Goal: Information Seeking & Learning: Learn about a topic

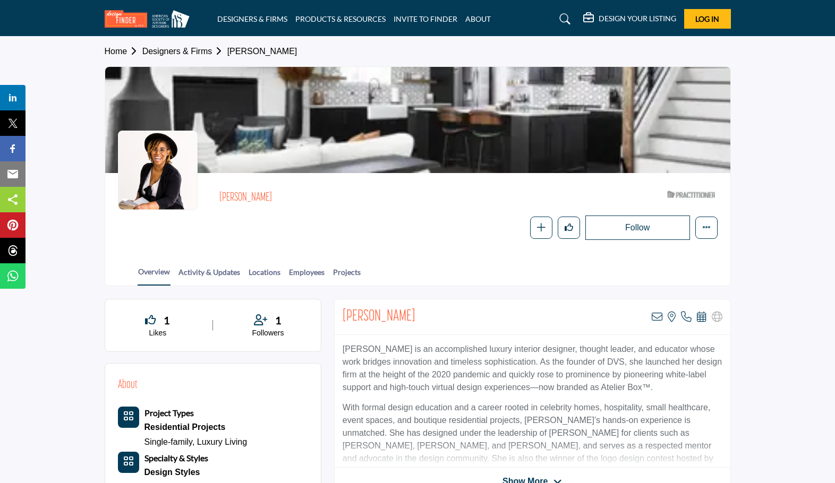
click at [181, 50] on link "Designers & Firms" at bounding box center [184, 51] width 85 height 9
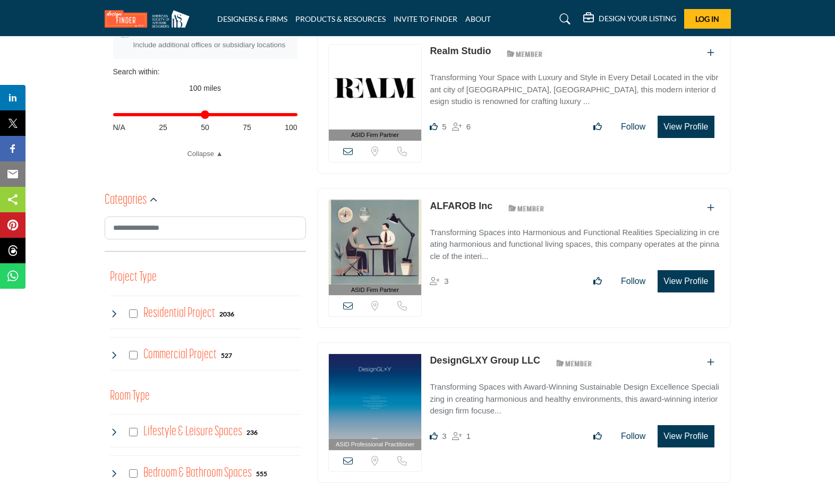
scroll to position [425, 0]
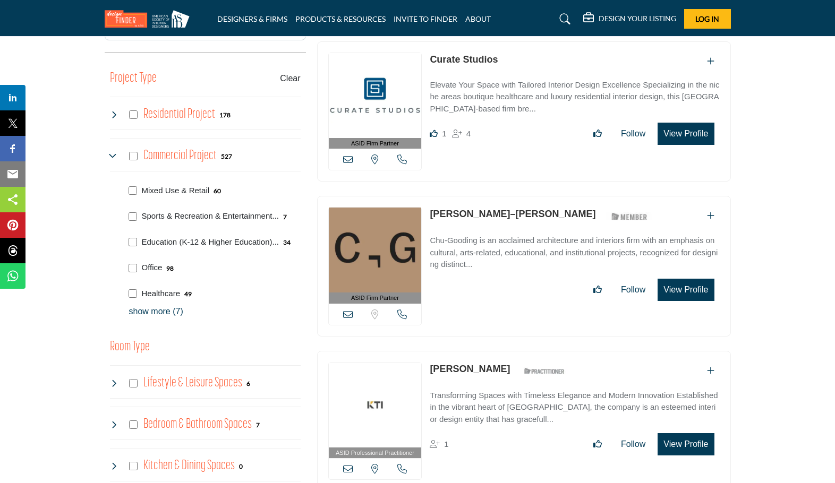
scroll to position [637, 0]
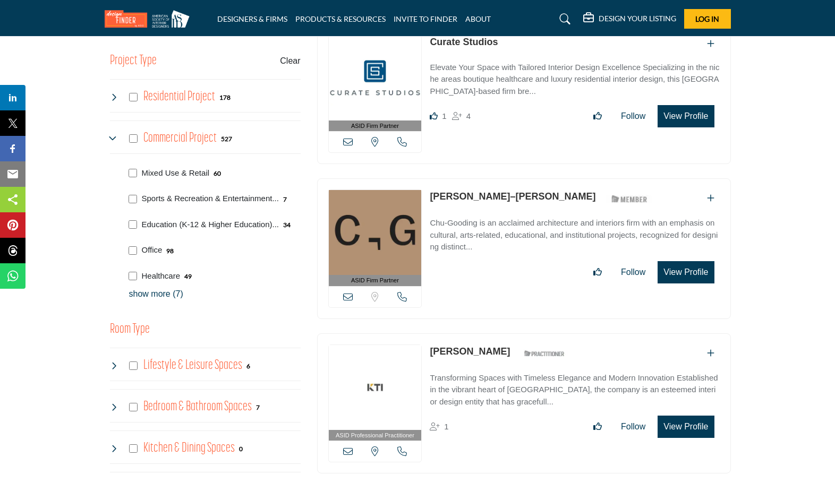
click at [163, 295] on p "show more (7)" at bounding box center [214, 294] width 171 height 13
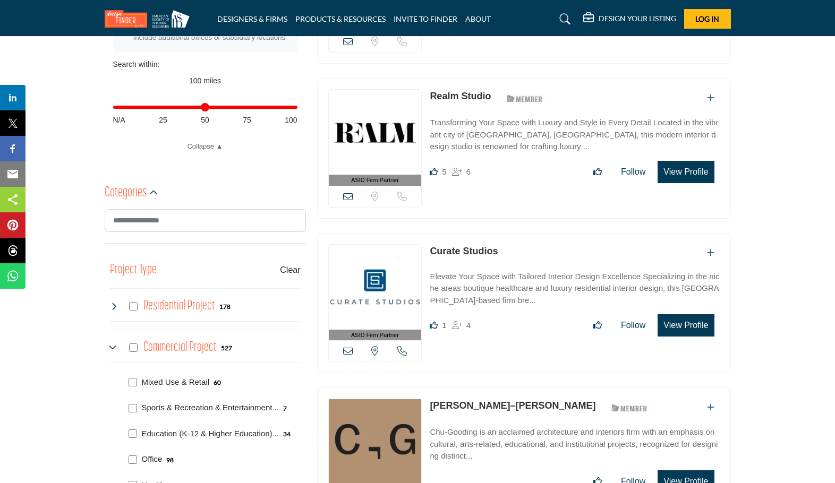
scroll to position [425, 0]
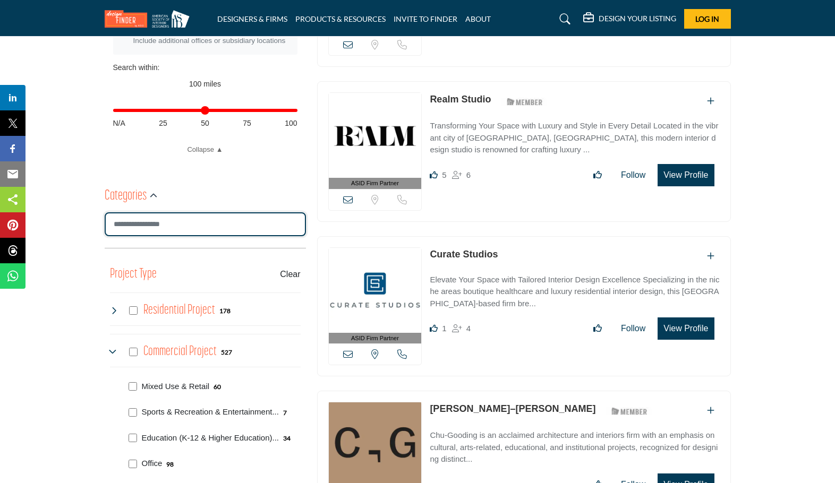
click at [190, 226] on input "Search Category" at bounding box center [205, 224] width 201 height 24
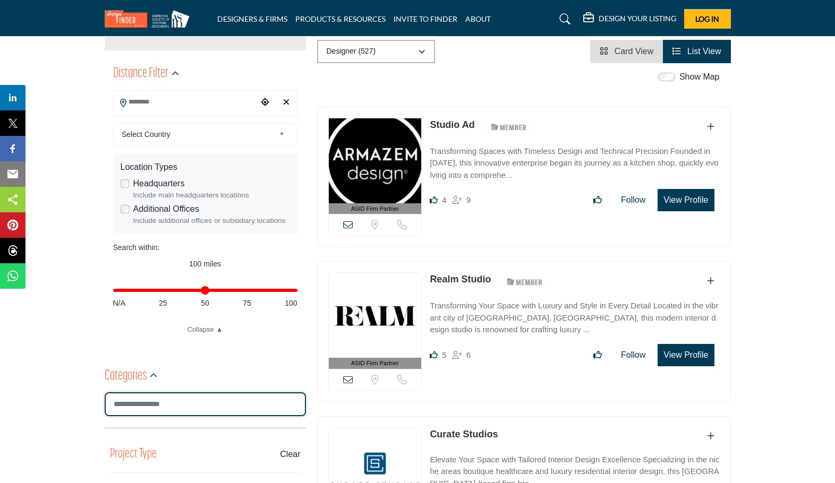
scroll to position [212, 0]
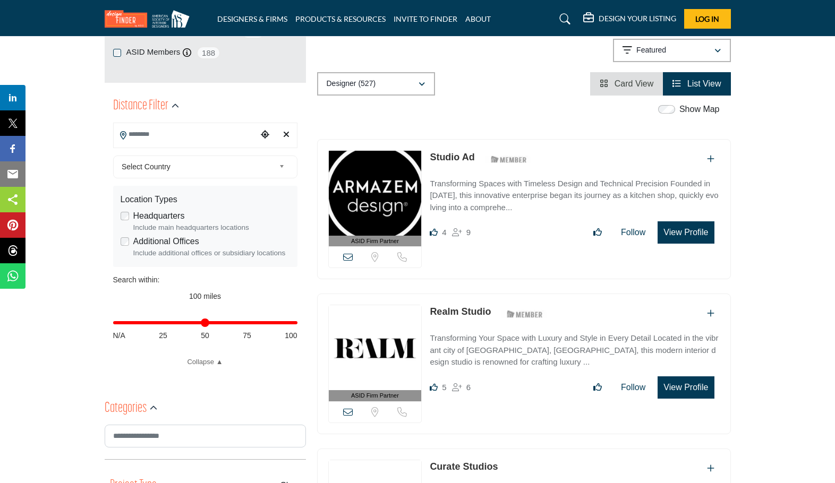
click at [197, 133] on input "Search Location" at bounding box center [185, 134] width 143 height 21
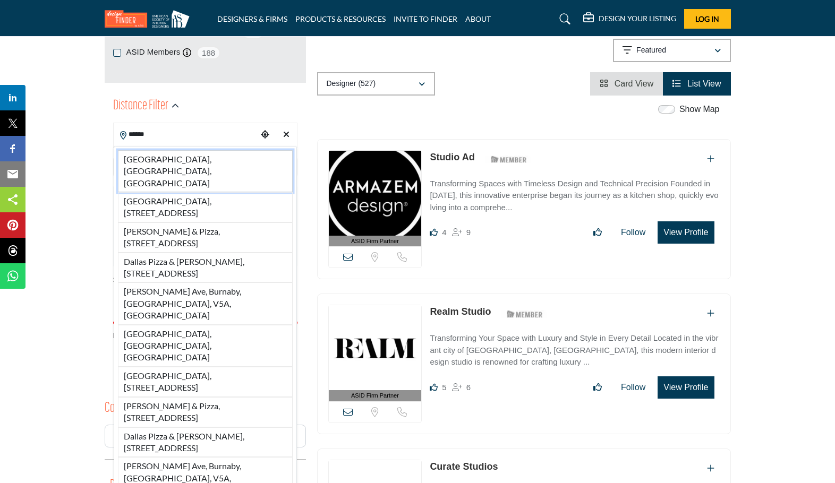
click at [160, 163] on li "Dallas, TX, USA" at bounding box center [205, 171] width 175 height 42
type input "**********"
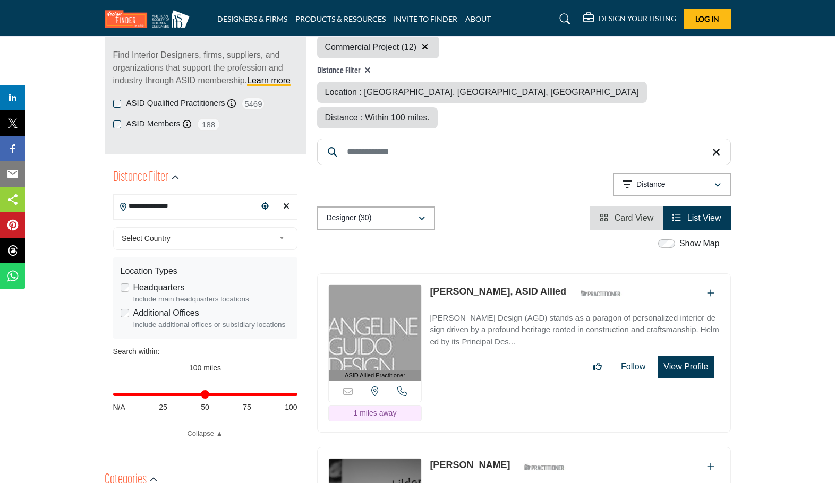
scroll to position [142, 0]
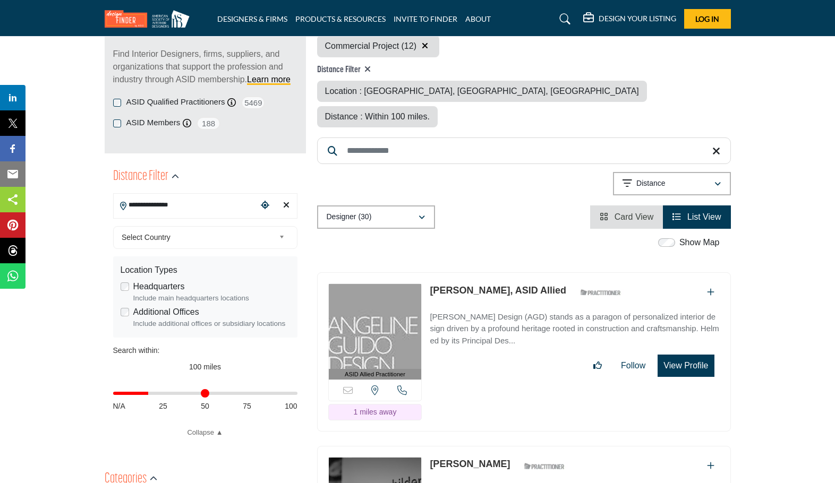
drag, startPoint x: 293, startPoint y: 395, endPoint x: 150, endPoint y: 405, distance: 143.7
type input "**"
click at [150, 394] on input "Distance in miles" at bounding box center [205, 393] width 184 height 2
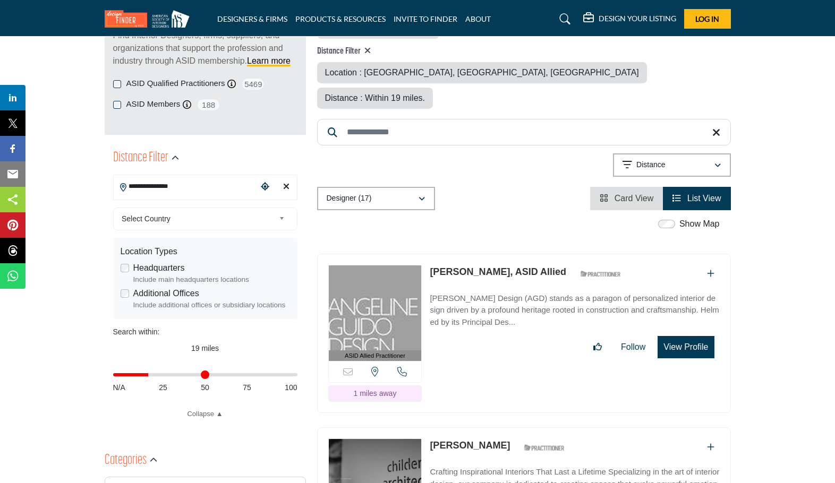
scroll to position [144, 0]
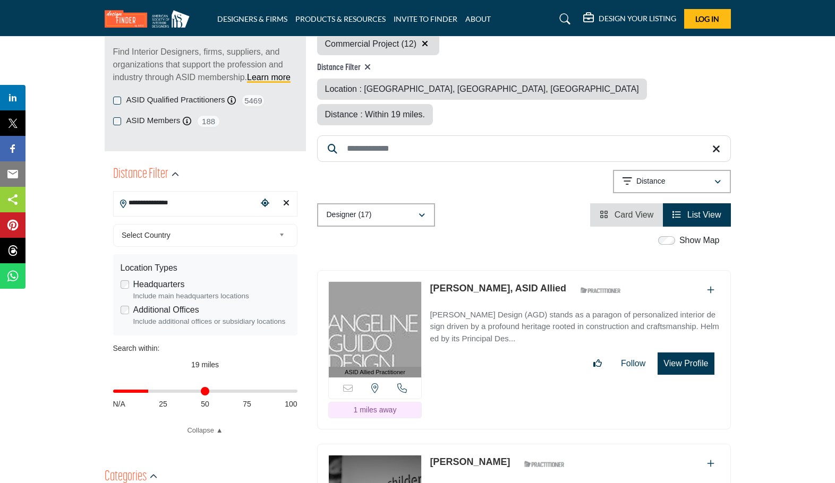
click at [630, 210] on span "Card View" at bounding box center [633, 214] width 39 height 9
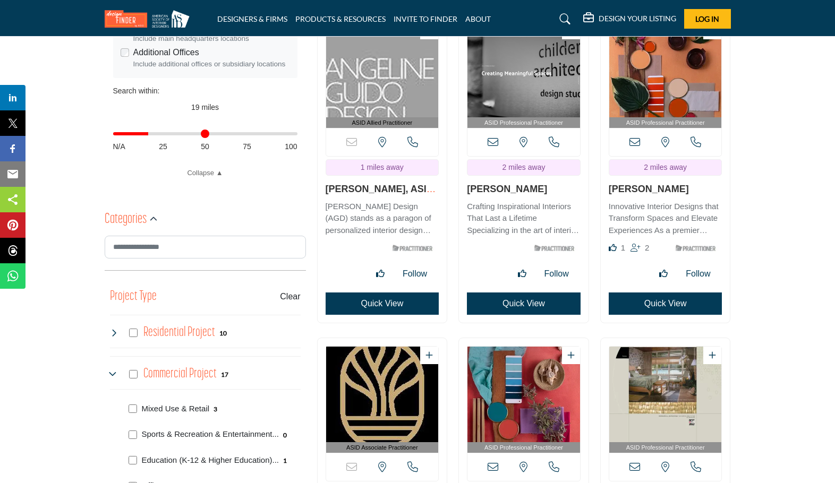
scroll to position [425, 0]
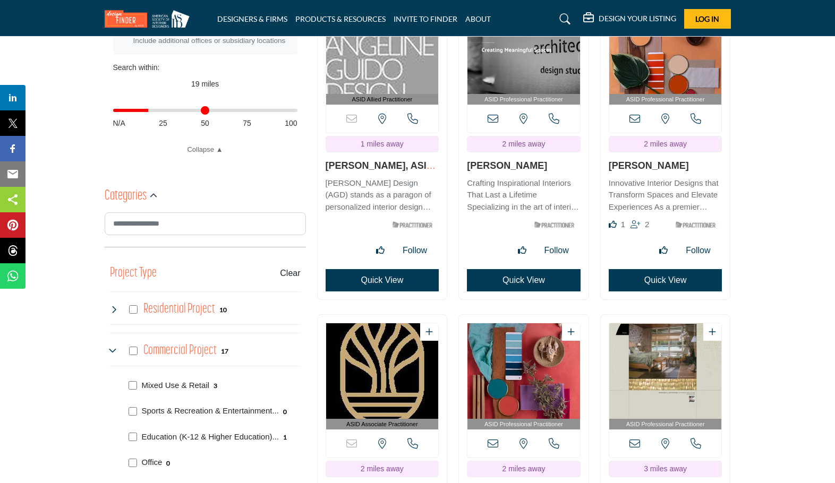
click at [114, 348] on icon at bounding box center [114, 351] width 8 height 8
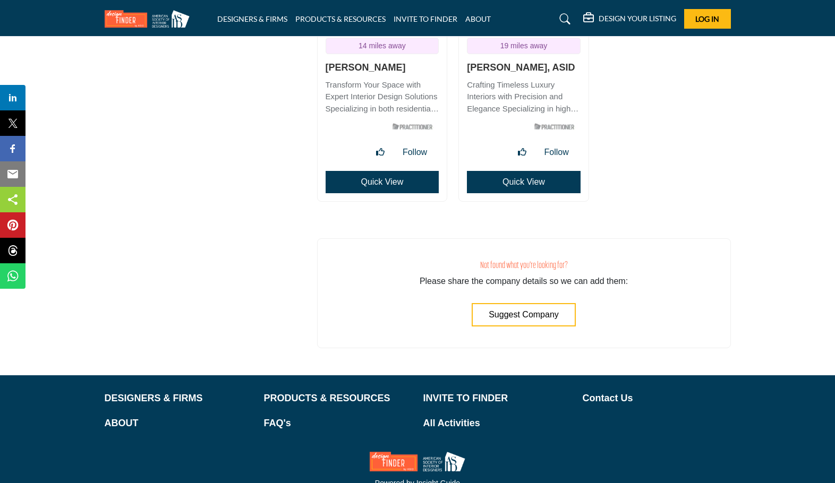
scroll to position [2170, 0]
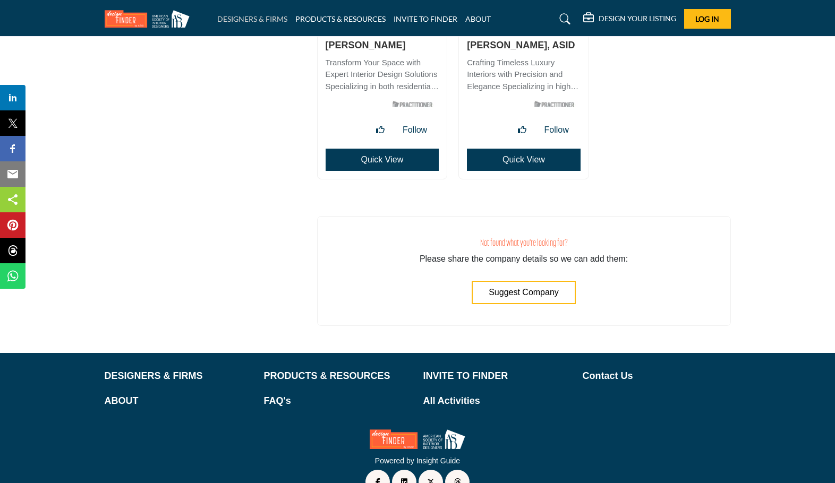
click at [259, 17] on link "DESIGNERS & FIRMS" at bounding box center [252, 18] width 70 height 9
